Goal: Task Accomplishment & Management: Manage account settings

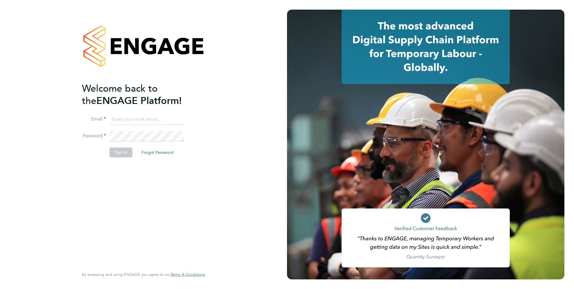
click at [144, 116] on input at bounding box center [147, 119] width 74 height 11
type input "samya.siddiqui@ncclondon.ac.uk"
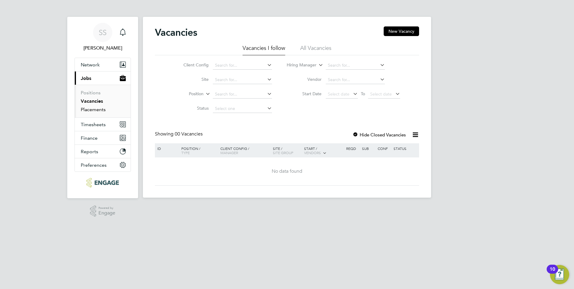
click at [97, 108] on link "Placements" at bounding box center [93, 110] width 25 height 6
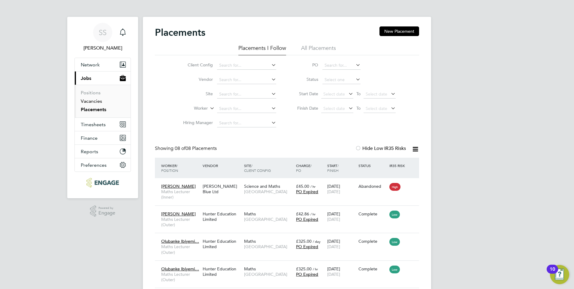
click at [94, 100] on link "Vacancies" at bounding box center [91, 101] width 21 height 6
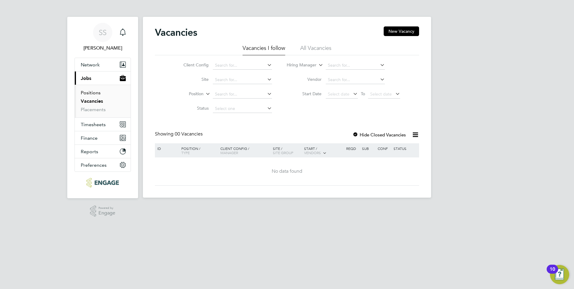
click at [91, 92] on link "Positions" at bounding box center [91, 93] width 20 height 6
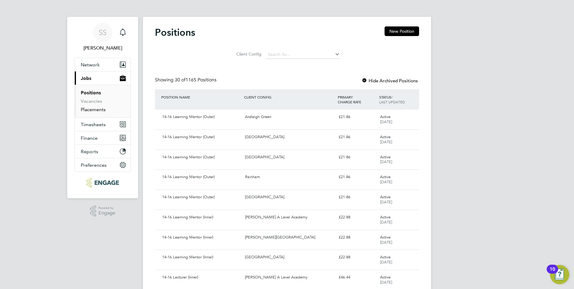
click at [95, 107] on link "Placements" at bounding box center [93, 110] width 25 height 6
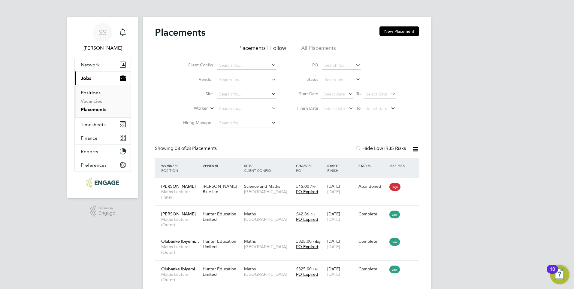
click at [92, 92] on link "Positions" at bounding box center [91, 93] width 20 height 6
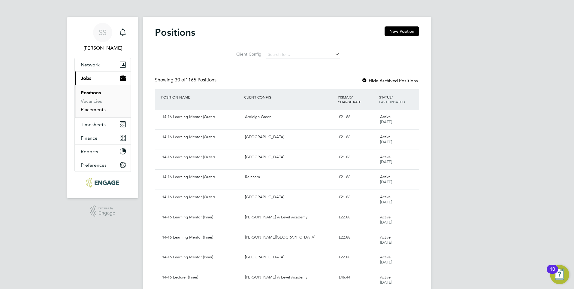
click at [95, 110] on link "Placements" at bounding box center [93, 110] width 25 height 6
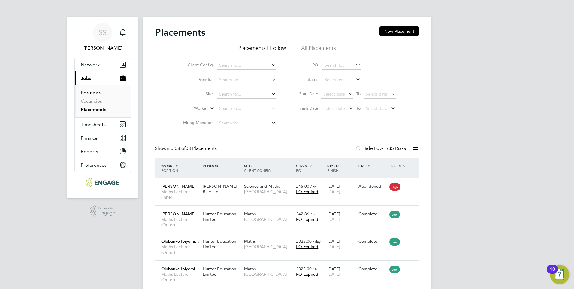
click at [95, 92] on link "Positions" at bounding box center [91, 93] width 20 height 6
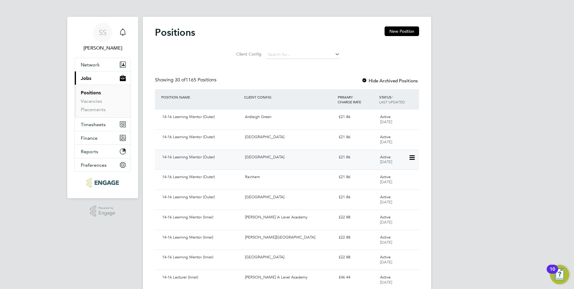
click at [279, 155] on div "[GEOGRAPHIC_DATA]" at bounding box center [289, 157] width 93 height 10
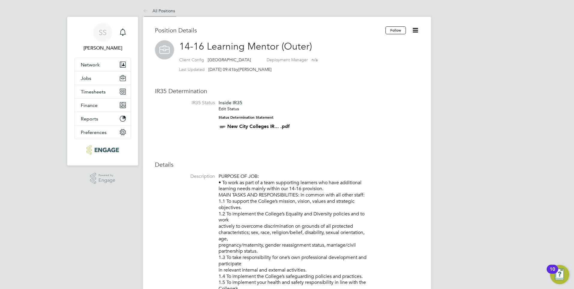
click at [165, 8] on li "All Positions" at bounding box center [159, 11] width 32 height 12
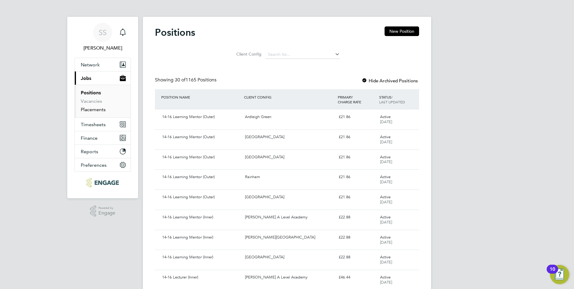
click at [92, 111] on link "Placements" at bounding box center [93, 110] width 25 height 6
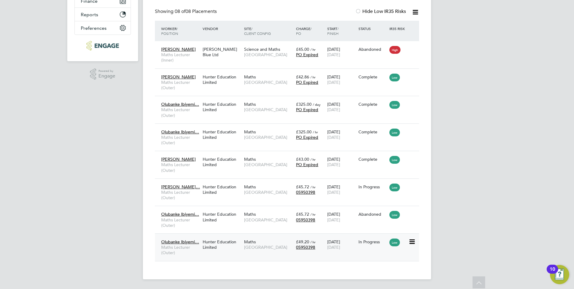
click at [413, 244] on icon at bounding box center [412, 241] width 6 height 7
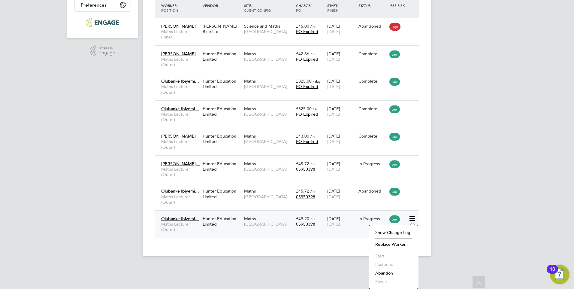
click at [181, 217] on span "Olubanke Ibiyemi…" at bounding box center [180, 218] width 38 height 5
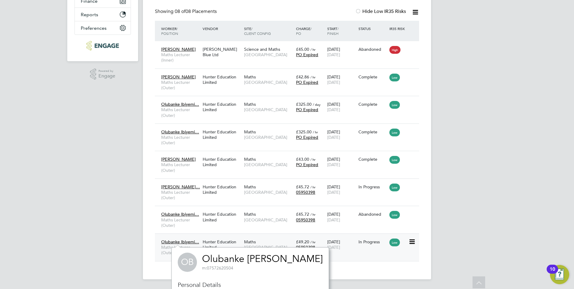
click at [186, 239] on span "Olubanke Ibiyemi…" at bounding box center [180, 241] width 38 height 5
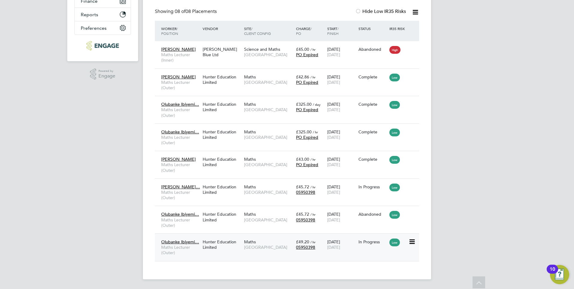
click at [174, 240] on span "Olubanke Ibiyemi…" at bounding box center [180, 241] width 38 height 5
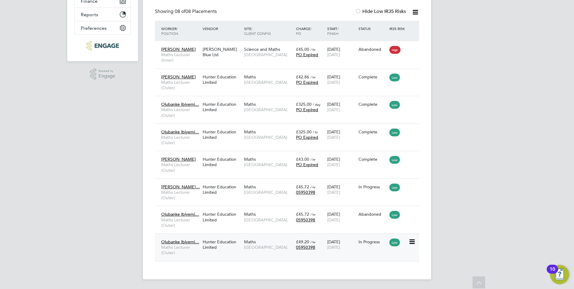
click at [171, 242] on span "Olubanke Ibiyemi…" at bounding box center [180, 241] width 38 height 5
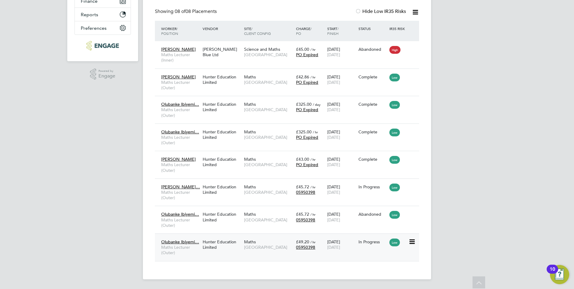
click at [222, 240] on div "Hunter Education Limited" at bounding box center [221, 244] width 41 height 17
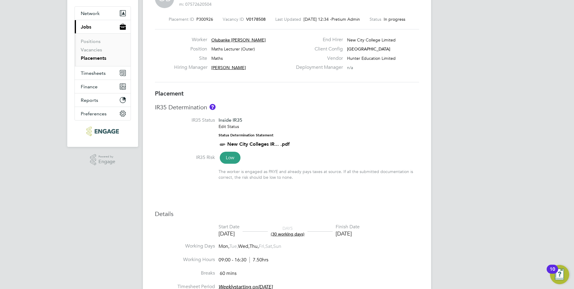
scroll to position [120, 0]
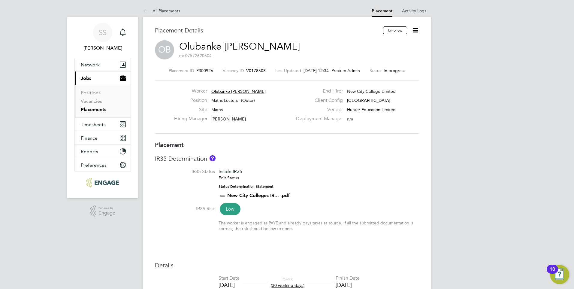
click at [416, 30] on icon at bounding box center [416, 30] width 8 height 8
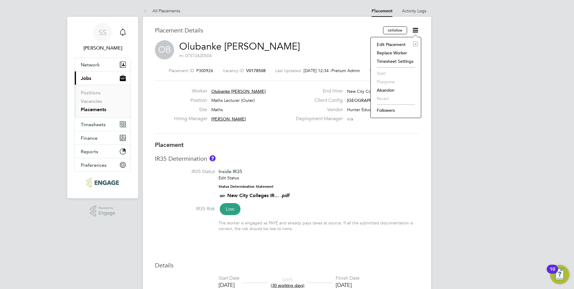
click at [392, 41] on li "Edit Placement e" at bounding box center [396, 44] width 44 height 8
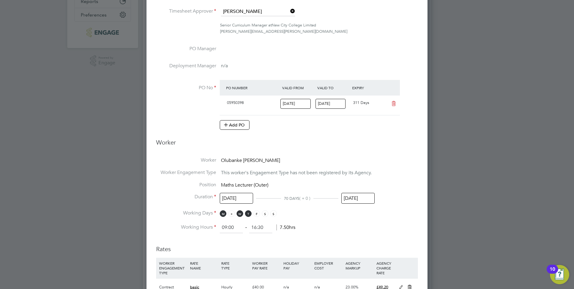
click at [231, 212] on span "T" at bounding box center [231, 213] width 7 height 7
click at [254, 213] on span "F" at bounding box center [256, 213] width 7 height 7
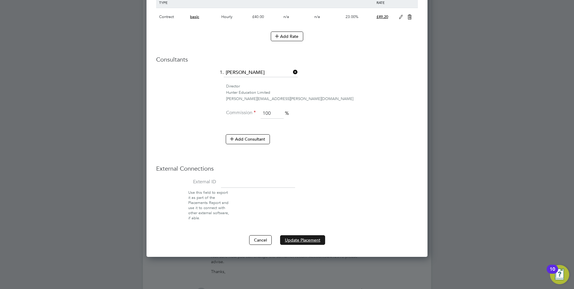
click at [299, 241] on button "Update Placement" at bounding box center [302, 240] width 45 height 10
